Goal: Task Accomplishment & Management: Complete application form

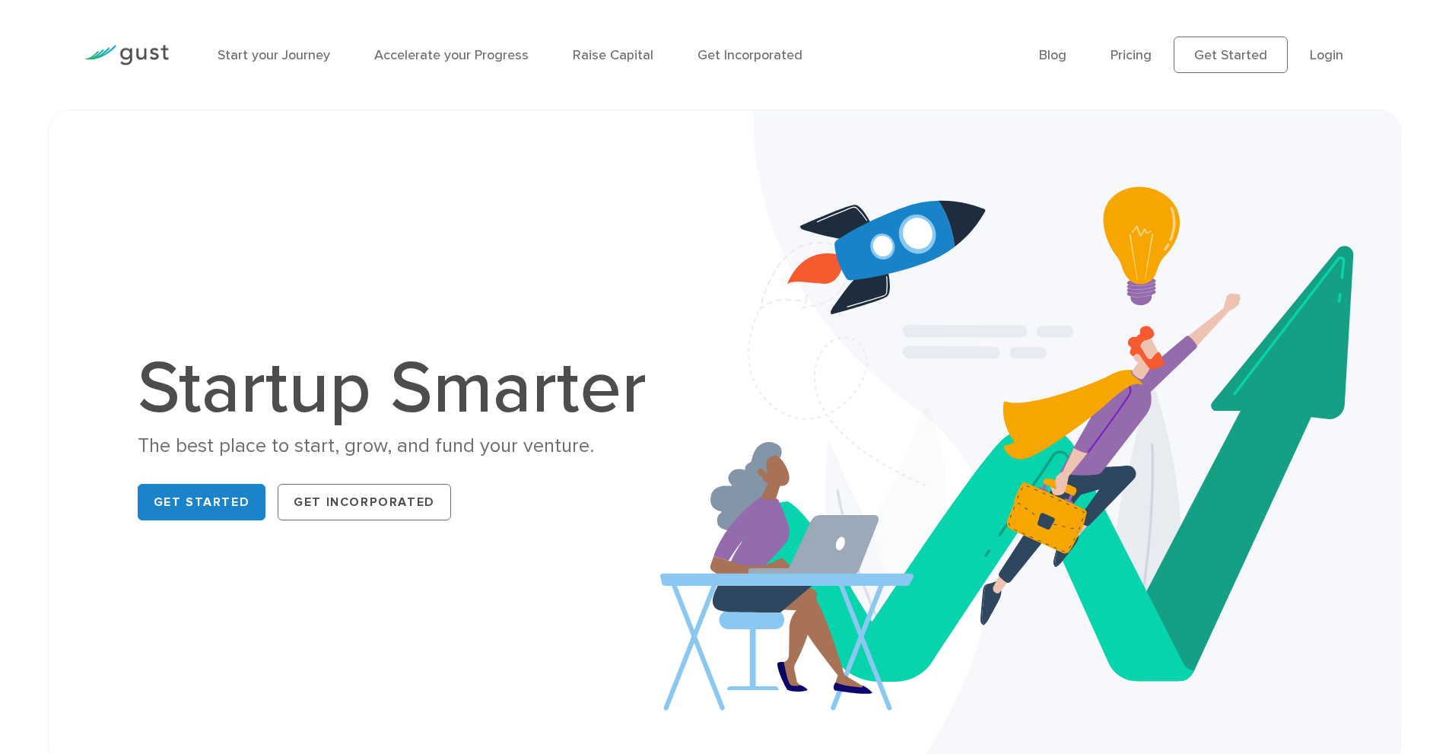
click at [360, 329] on div "Startup Smarter The best place to start, grow, and fund your venture. Get Start…" at bounding box center [724, 439] width 1299 height 583
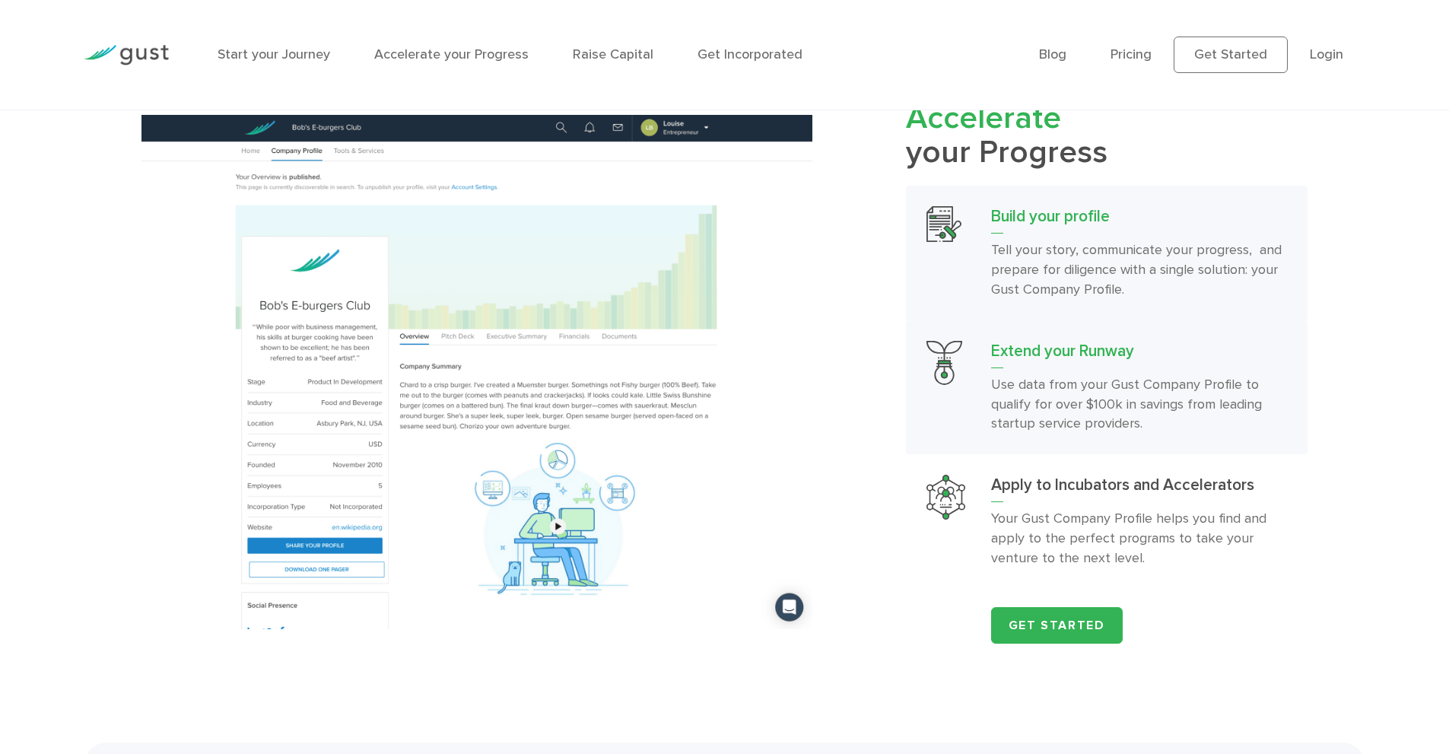
scroll to position [1674, 0]
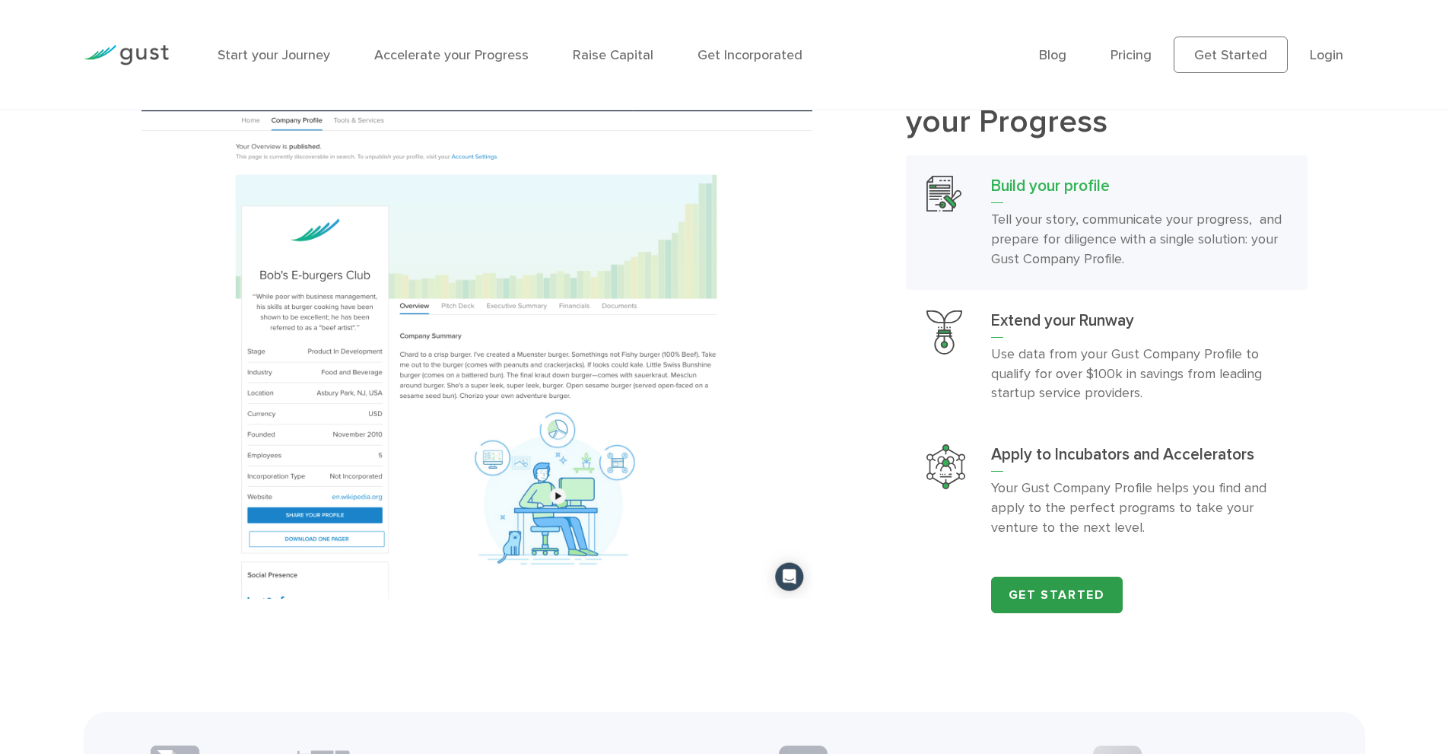
click at [1038, 613] on link "Get Started" at bounding box center [1057, 595] width 132 height 37
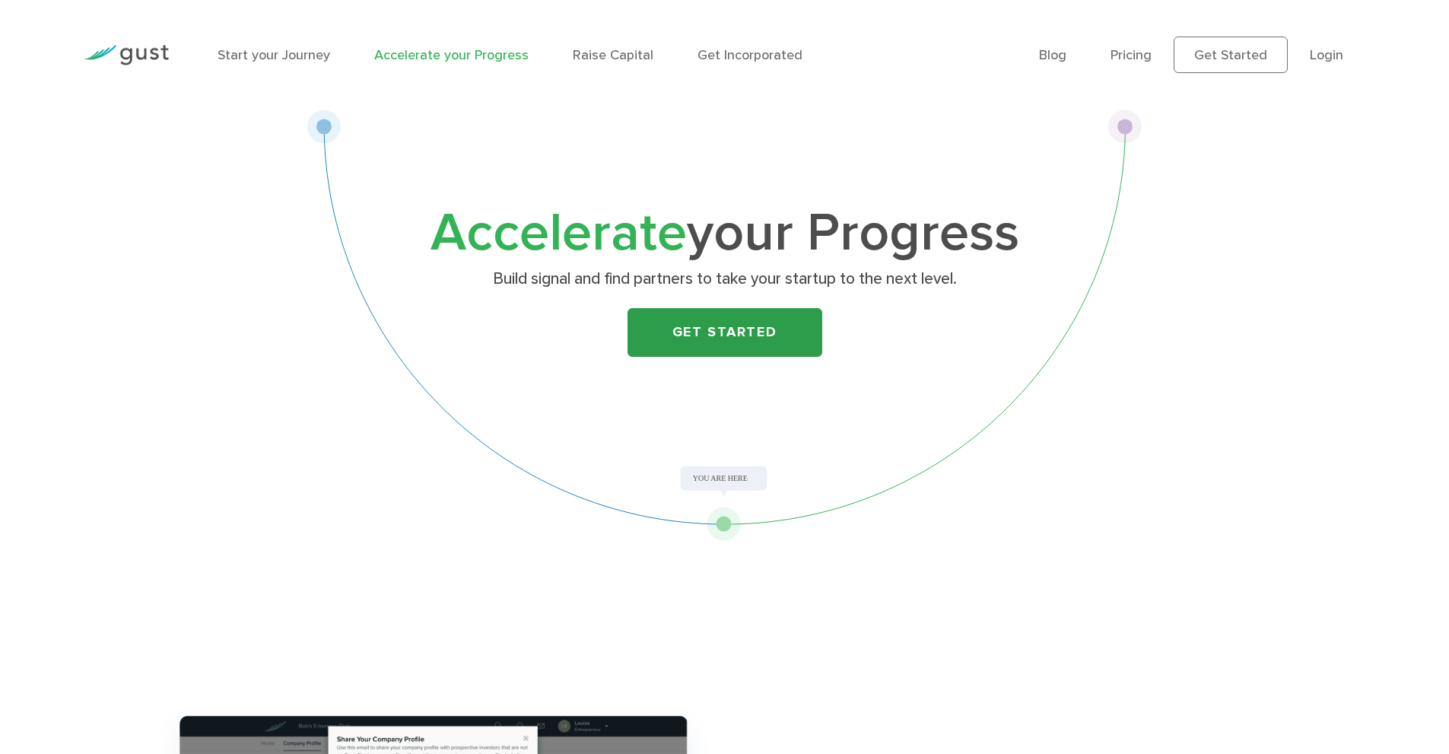
click at [778, 333] on link "Get Started" at bounding box center [725, 332] width 195 height 49
